Goal: Transaction & Acquisition: Purchase product/service

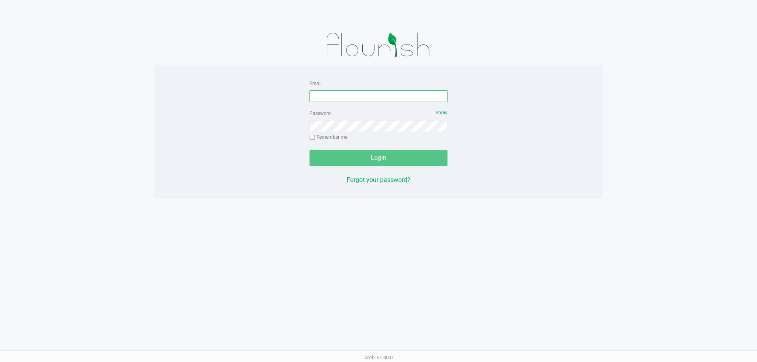
click at [362, 91] on input "Email" at bounding box center [378, 96] width 138 height 12
type input "[PERSON_NAME][EMAIL_ADDRESS][DOMAIN_NAME]"
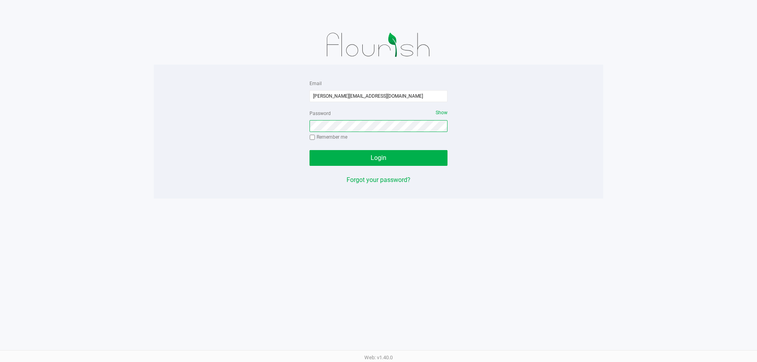
click at [309, 150] on button "Login" at bounding box center [378, 158] width 138 height 16
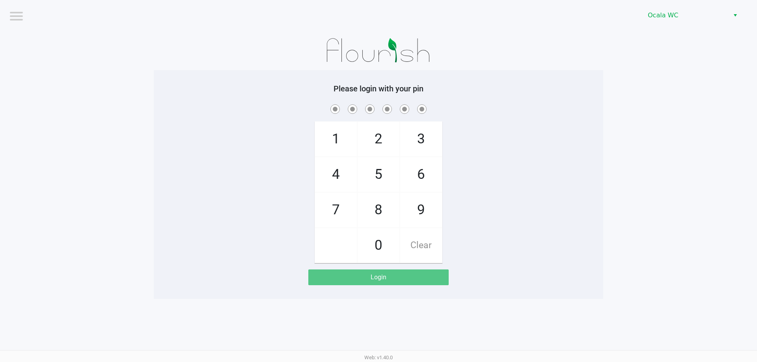
click at [139, 264] on app-pos-login-wrapper "Logout Ocala WC Please login with your pin 1 4 7 2 5 8 0 3 6 9 Clear Login" at bounding box center [378, 149] width 757 height 299
checkbox input "true"
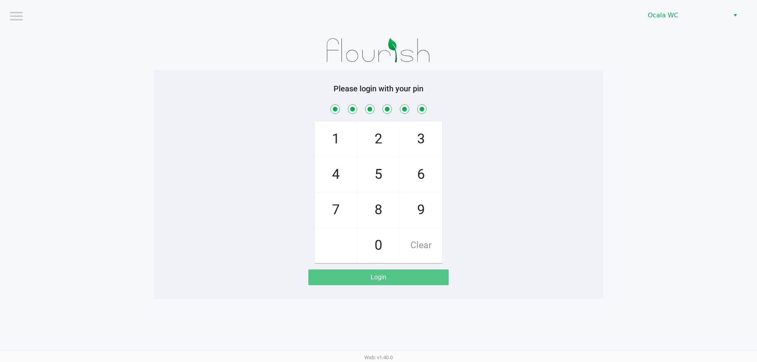
checkbox input "true"
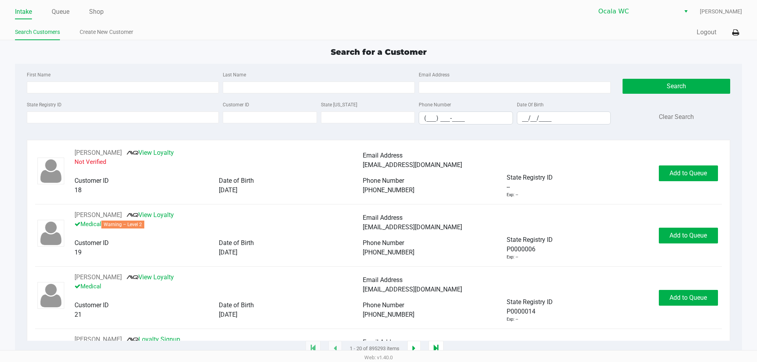
click at [210, 51] on div "Search for a Customer" at bounding box center [378, 52] width 738 height 12
click at [59, 13] on link "Queue" at bounding box center [61, 11] width 18 height 11
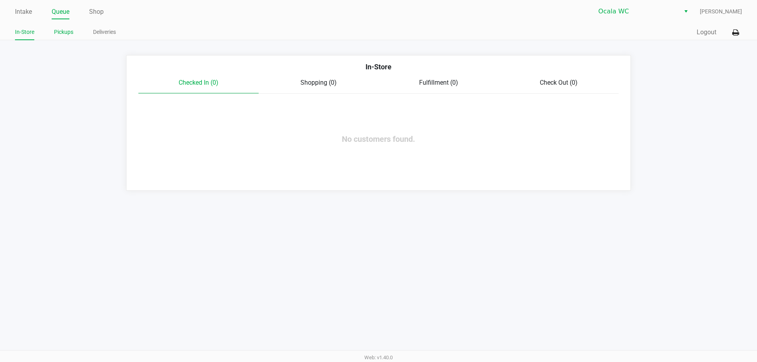
click at [64, 28] on link "Pickups" at bounding box center [63, 32] width 19 height 10
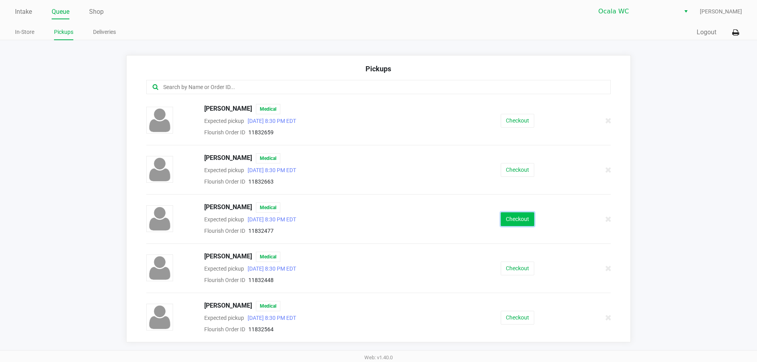
click at [517, 220] on button "Checkout" at bounding box center [516, 219] width 33 height 14
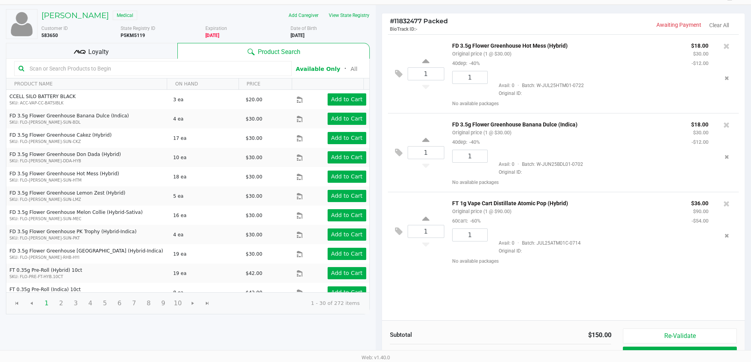
scroll to position [81, 0]
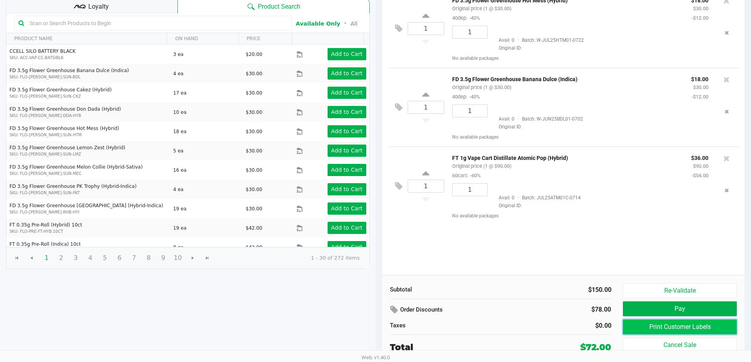
click at [664, 325] on button "Print Customer Labels" at bounding box center [679, 327] width 113 height 15
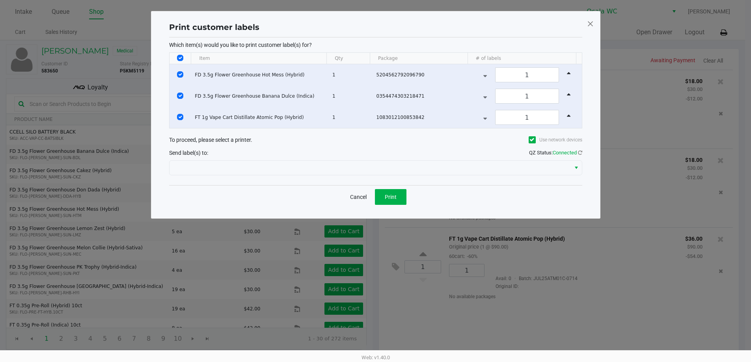
scroll to position [0, 0]
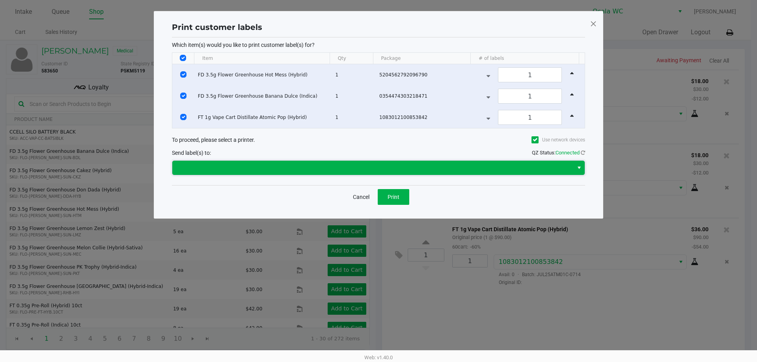
click at [443, 169] on span at bounding box center [372, 167] width 391 height 9
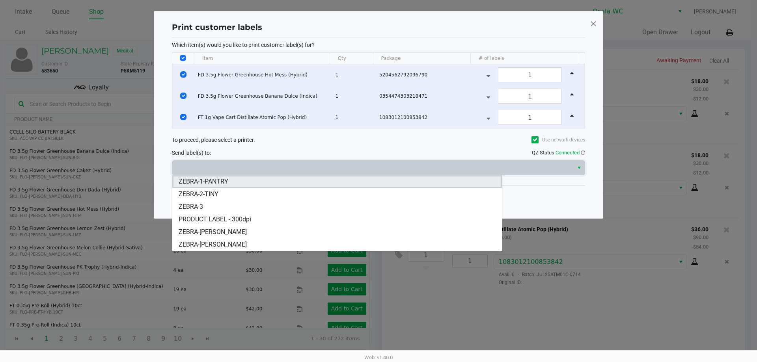
click at [225, 178] on span "ZEBRA-1-PANTRY" at bounding box center [203, 181] width 50 height 9
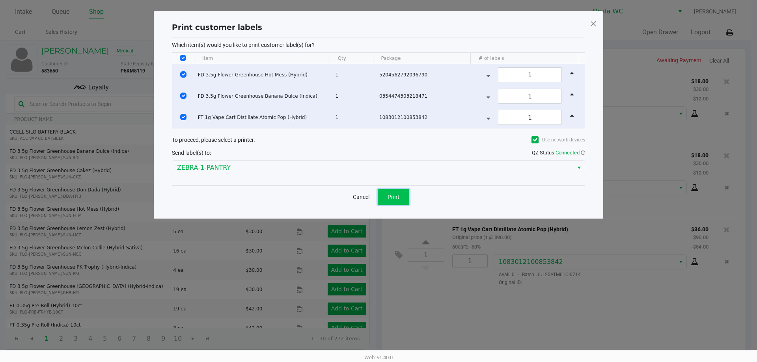
click at [392, 199] on span "Print" at bounding box center [393, 197] width 12 height 6
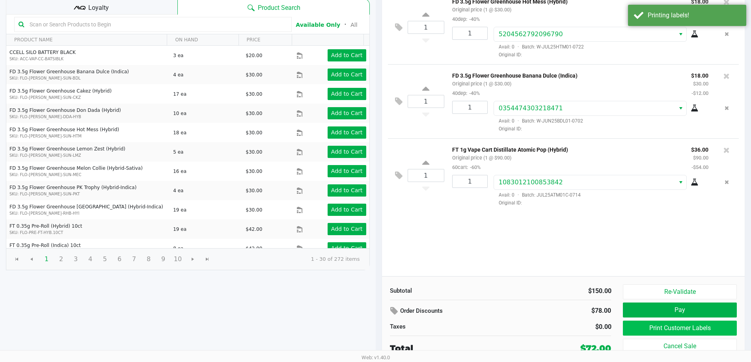
scroll to position [81, 0]
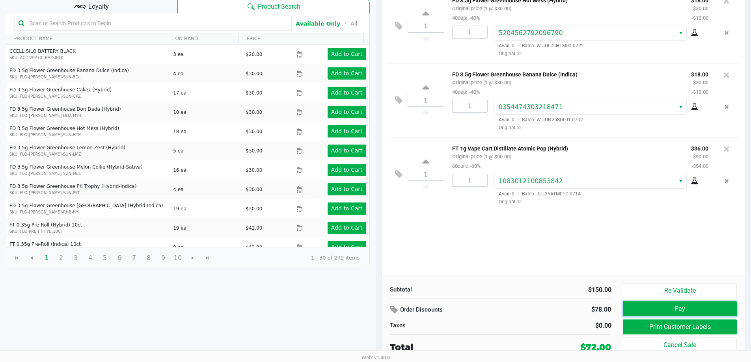
drag, startPoint x: 655, startPoint y: 314, endPoint x: 648, endPoint y: 267, distance: 47.4
click at [648, 267] on div "# 11832477 Packed BioTrack ID: - Awaiting Payment Clear All 1 FD 3.5g Flower Gr…" at bounding box center [563, 165] width 364 height 394
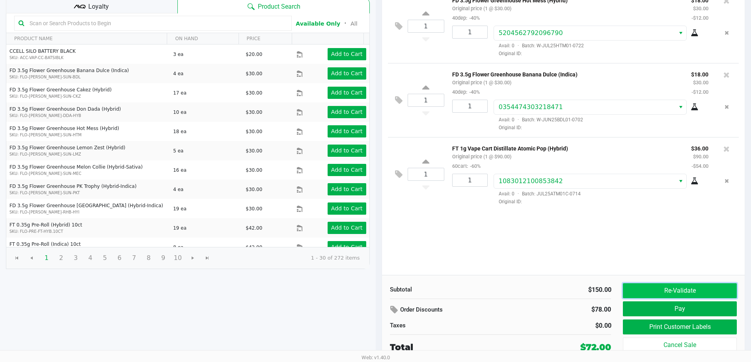
click at [653, 290] on button "Re-Validate" at bounding box center [679, 290] width 113 height 15
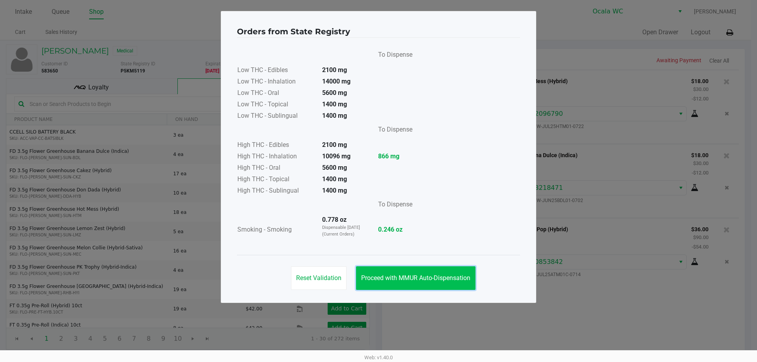
click at [454, 284] on button "Proceed with MMUR Auto-Dispensation" at bounding box center [415, 278] width 119 height 24
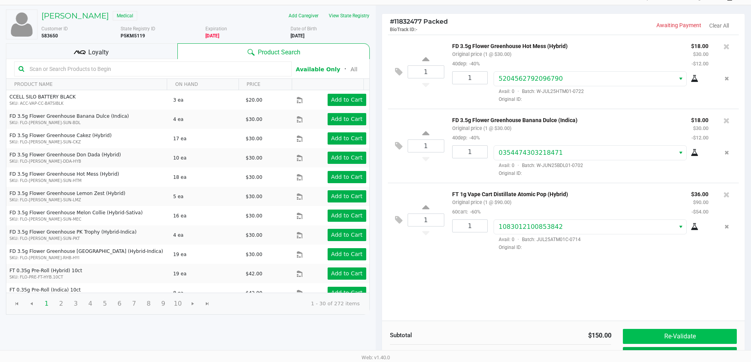
scroll to position [81, 0]
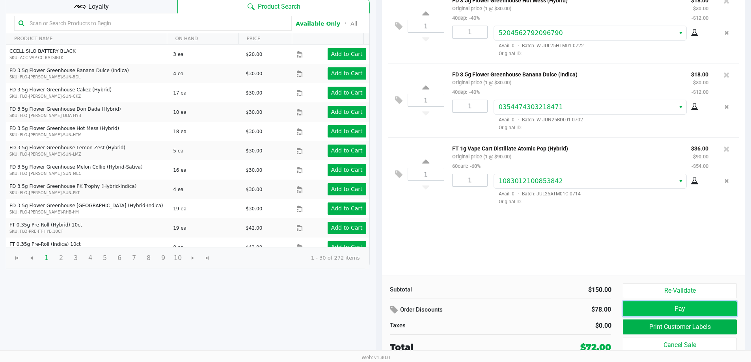
click at [688, 313] on button "Pay" at bounding box center [679, 308] width 113 height 15
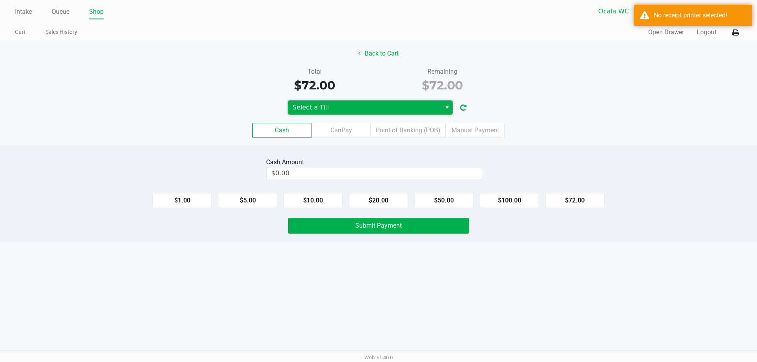
click at [434, 108] on span "Select a Till" at bounding box center [364, 107] width 144 height 9
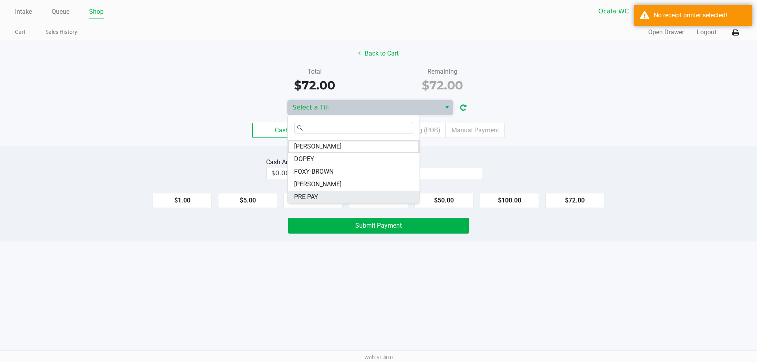
click at [305, 199] on span "PRE-PAY" at bounding box center [306, 196] width 24 height 9
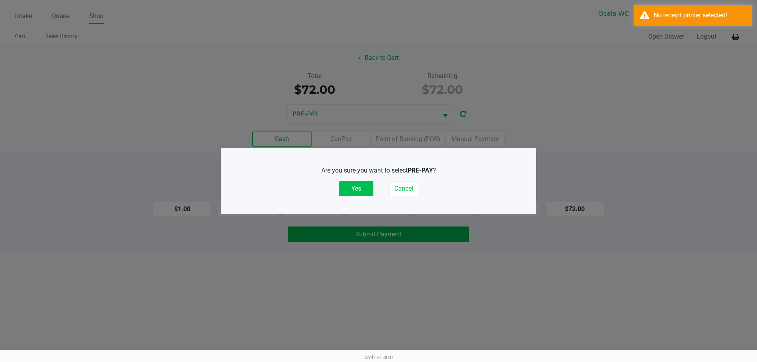
click at [348, 188] on button "Yes" at bounding box center [356, 188] width 34 height 15
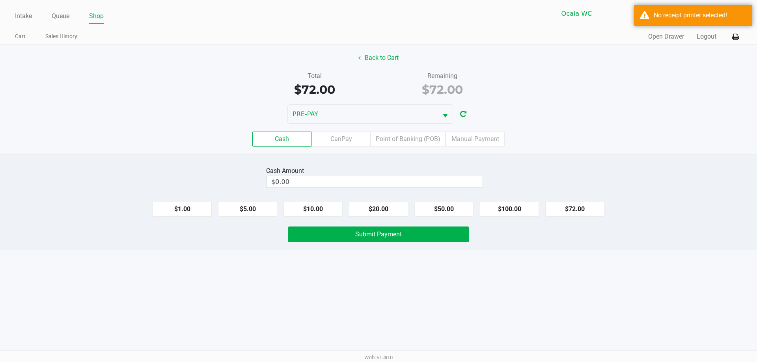
click at [605, 130] on div "Cash CanPay Point of Banking (POB) Manual Payment" at bounding box center [378, 139] width 768 height 31
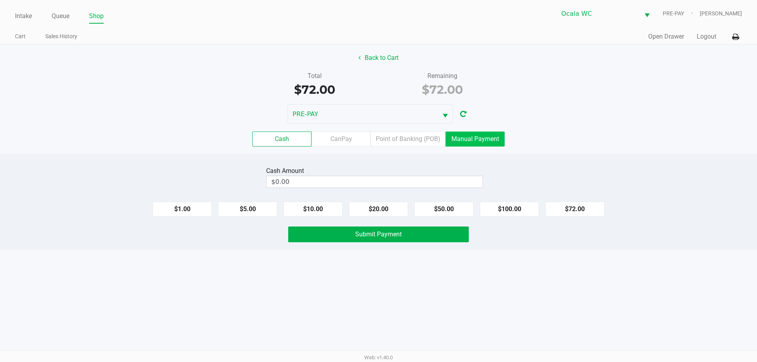
click at [476, 142] on label "Manual Payment" at bounding box center [474, 139] width 59 height 15
click at [0, 0] on 8 "Manual Payment" at bounding box center [0, 0] width 0 height 0
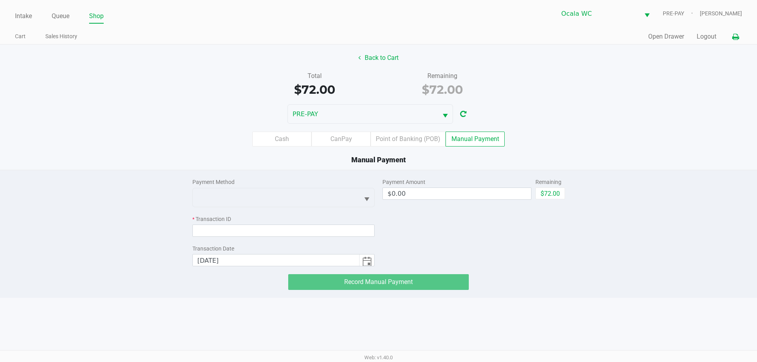
click at [737, 35] on icon at bounding box center [735, 37] width 7 height 6
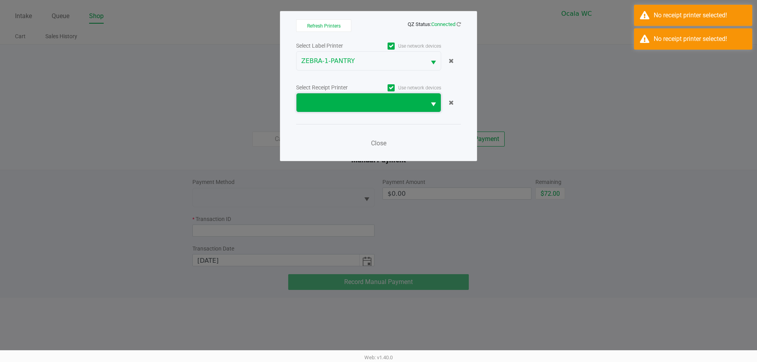
click at [419, 102] on span at bounding box center [361, 102] width 120 height 9
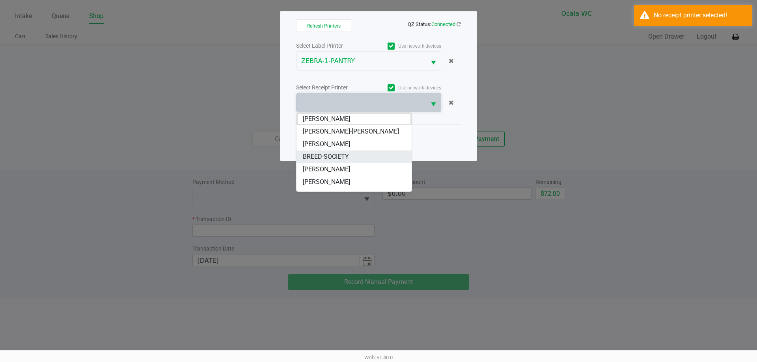
click at [334, 156] on span "BREED-SOCIETY" at bounding box center [326, 156] width 46 height 9
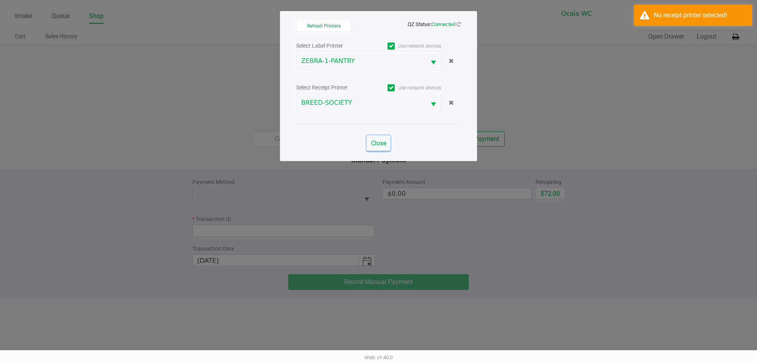
click at [382, 142] on span "Close" at bounding box center [378, 142] width 15 height 7
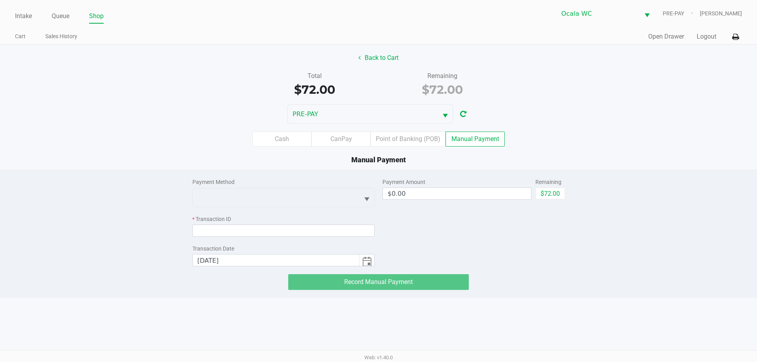
click at [554, 130] on div "Cash CanPay Point of Banking (POB) Manual Payment" at bounding box center [378, 139] width 768 height 31
click at [363, 208] on div "Payment Method * Transaction ID Transaction Date [DATE]" at bounding box center [283, 218] width 182 height 96
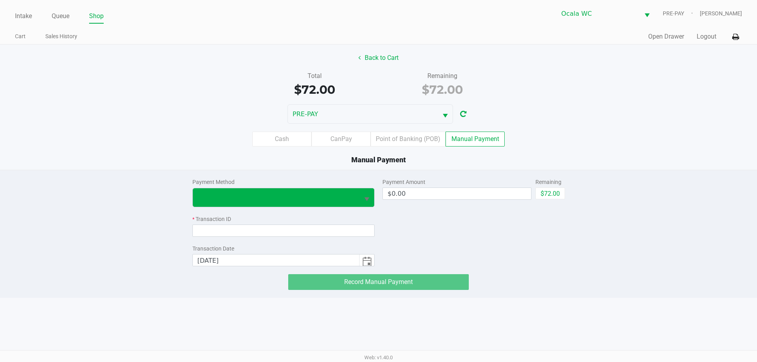
click at [361, 200] on button "Select" at bounding box center [366, 197] width 15 height 19
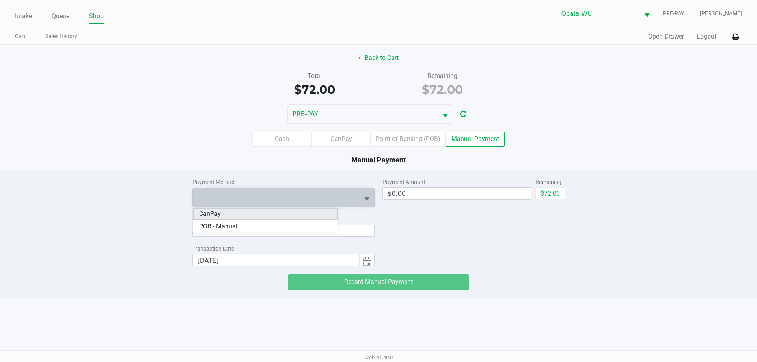
click at [261, 215] on li "CanPay" at bounding box center [265, 214] width 145 height 13
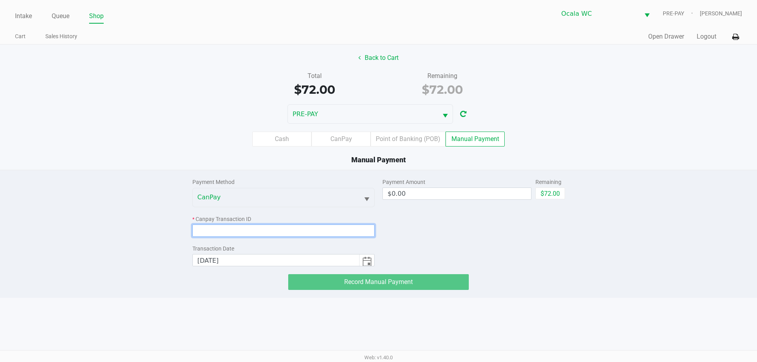
click at [259, 225] on input at bounding box center [283, 231] width 182 height 12
paste input "AMIRETIYA1U2"
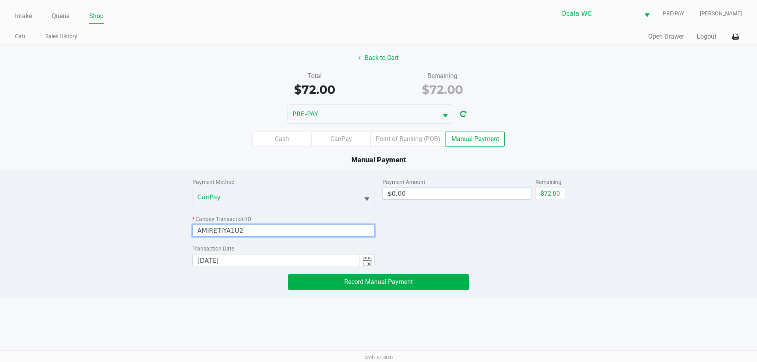
type input "AMIRETIYA1U2"
click at [205, 121] on div "PRE-PAY" at bounding box center [378, 113] width 757 height 19
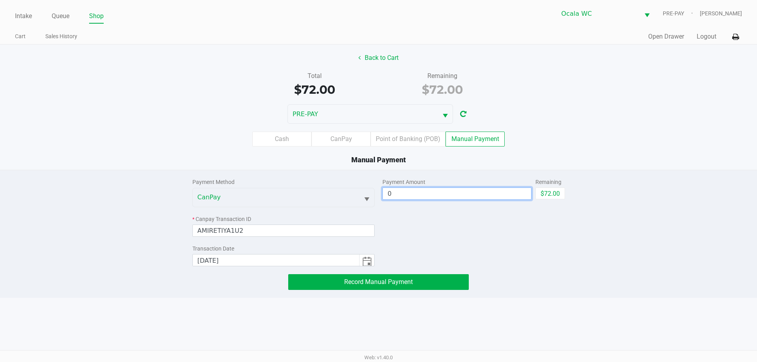
click at [446, 196] on input "0" at bounding box center [457, 193] width 148 height 11
click at [550, 193] on button "$72.00" at bounding box center [550, 194] width 30 height 12
type input "$72.00"
click at [587, 134] on div "Cash CanPay Point of Banking (POB) Manual Payment" at bounding box center [378, 139] width 757 height 15
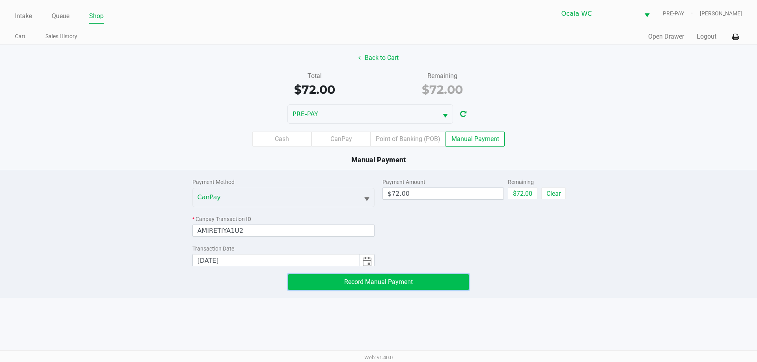
click at [420, 281] on button "Record Manual Payment" at bounding box center [378, 282] width 180 height 16
